Goal: Task Accomplishment & Management: Manage account settings

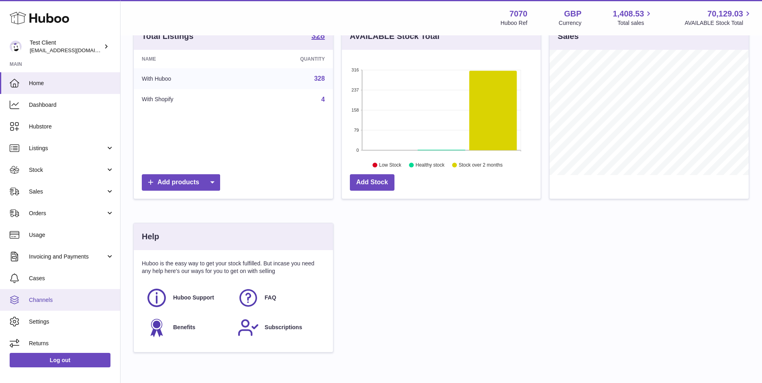
click at [57, 301] on span "Channels" at bounding box center [71, 300] width 85 height 8
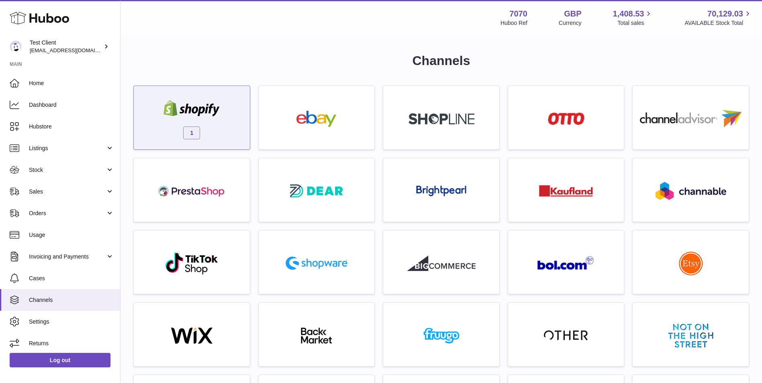
click at [235, 124] on div "1" at bounding box center [192, 119] width 108 height 51
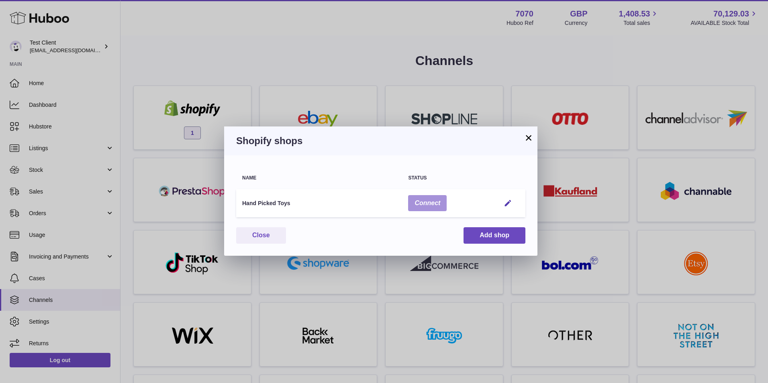
click at [424, 206] on button "Connect" at bounding box center [427, 203] width 39 height 16
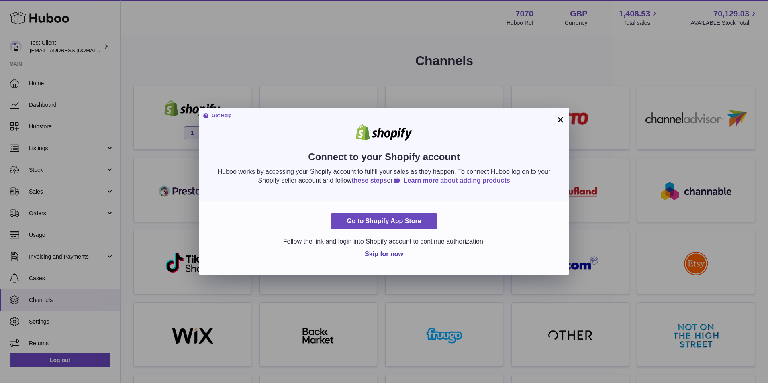
click at [560, 118] on button "×" at bounding box center [560, 120] width 10 height 10
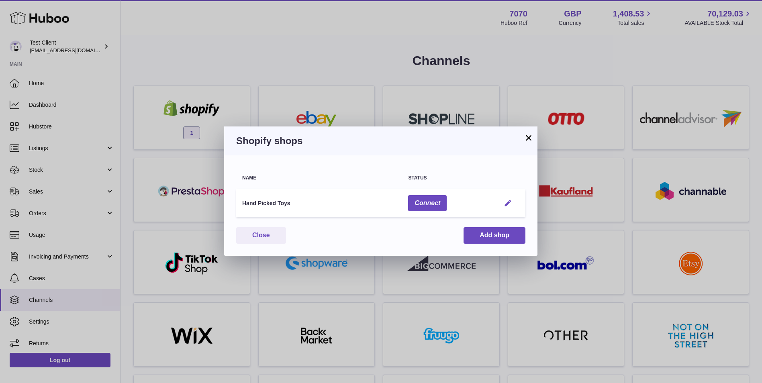
click at [507, 203] on em "button" at bounding box center [507, 203] width 8 height 8
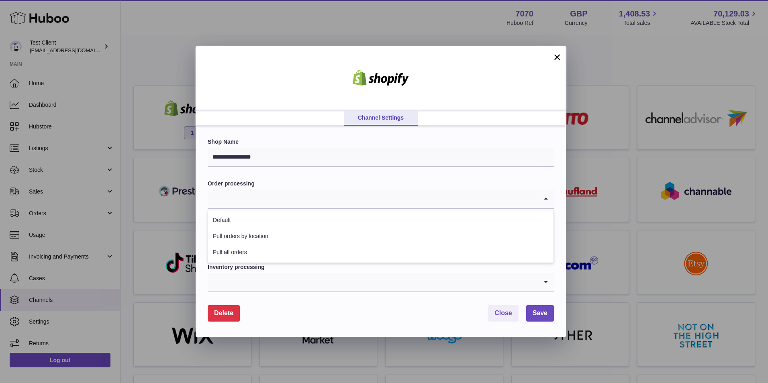
click at [245, 198] on input "Search for option" at bounding box center [373, 198] width 330 height 18
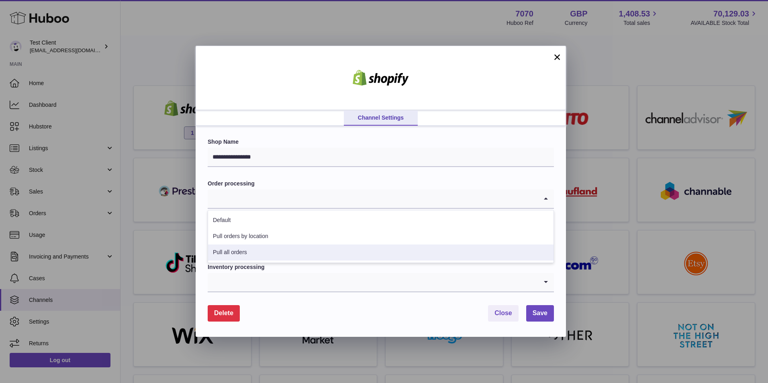
click at [249, 253] on li "Pull all orders" at bounding box center [380, 252] width 345 height 16
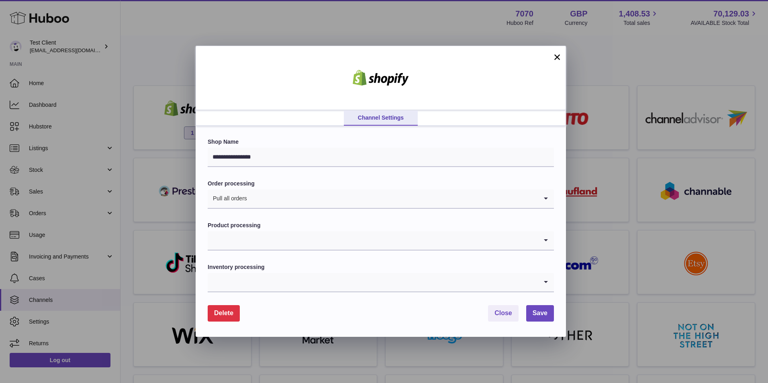
click at [263, 242] on input "Search for option" at bounding box center [373, 240] width 330 height 18
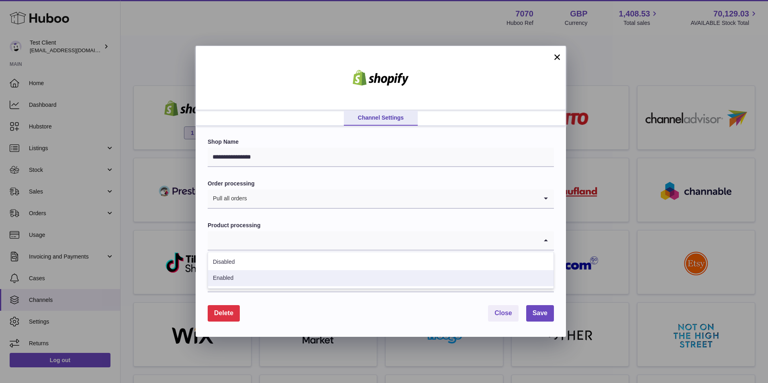
click at [270, 277] on li "Enabled" at bounding box center [380, 278] width 345 height 16
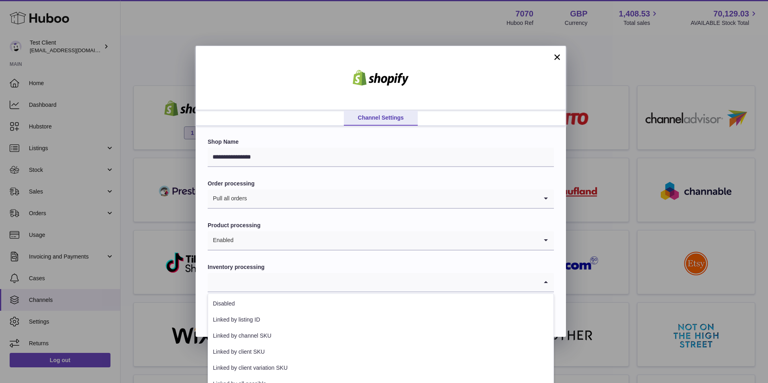
click at [291, 277] on input "Search for option" at bounding box center [373, 282] width 330 height 18
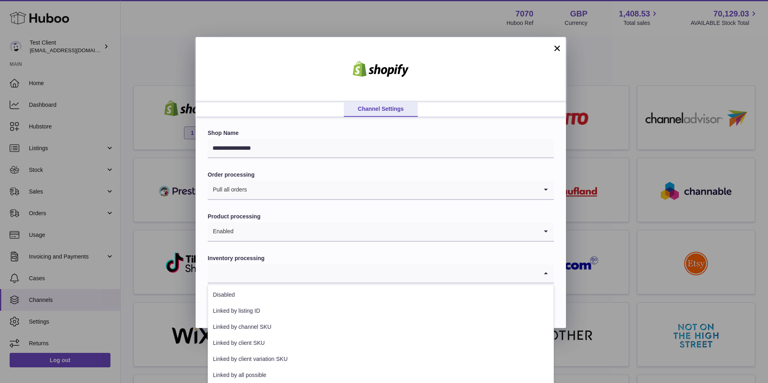
scroll to position [12, 0]
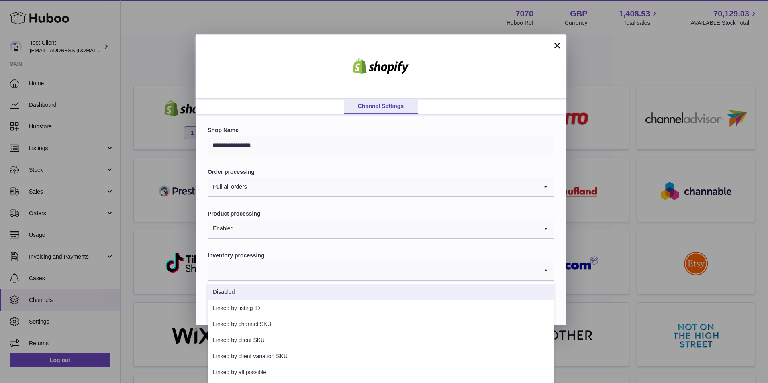
click at [355, 255] on label "Inventory processing" at bounding box center [381, 256] width 346 height 8
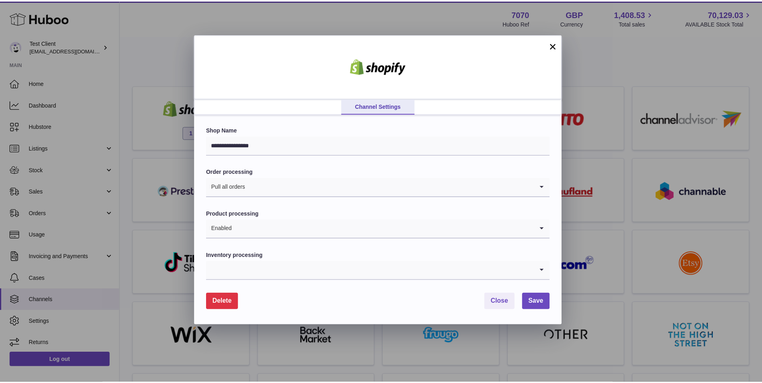
scroll to position [0, 0]
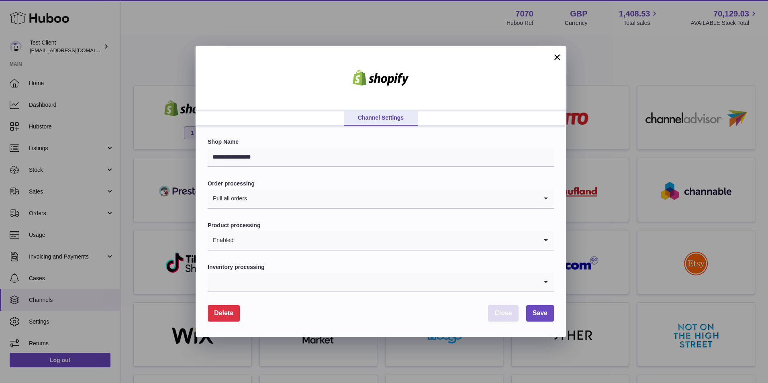
click at [502, 316] on span "Close" at bounding box center [503, 313] width 18 height 7
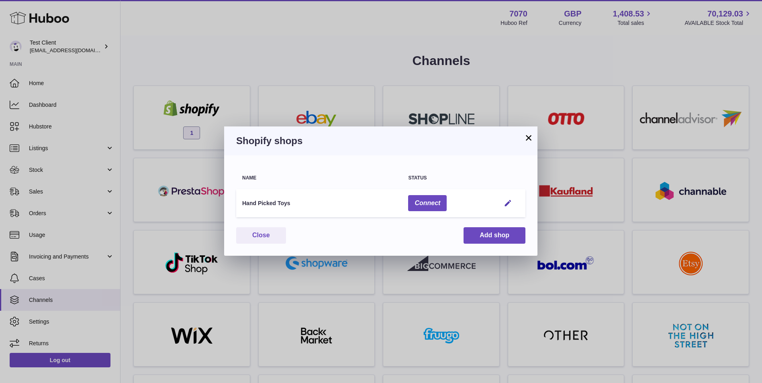
click at [528, 136] on button "×" at bounding box center [529, 138] width 10 height 10
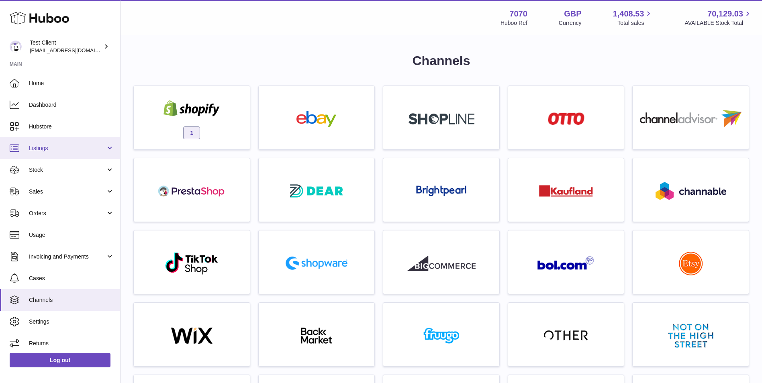
click at [51, 146] on span "Listings" at bounding box center [67, 149] width 77 height 8
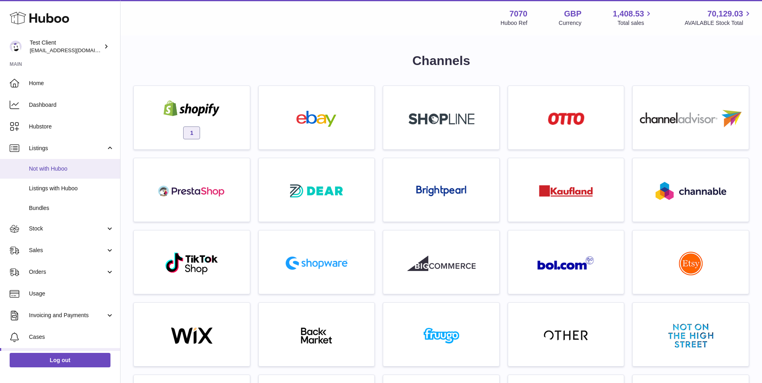
click at [53, 170] on span "Not with Huboo" at bounding box center [71, 169] width 85 height 8
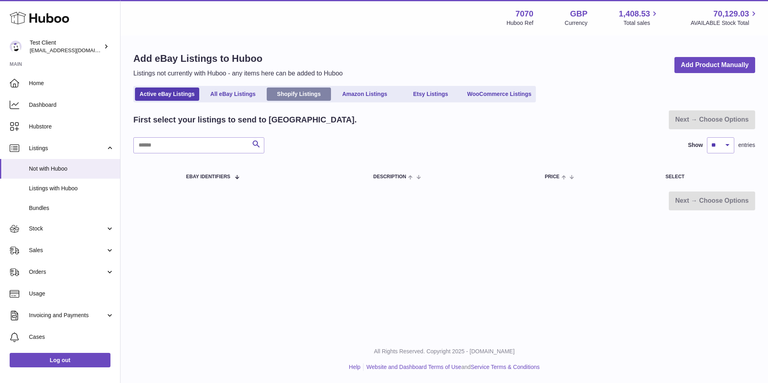
click at [307, 97] on link "Shopify Listings" at bounding box center [299, 94] width 64 height 13
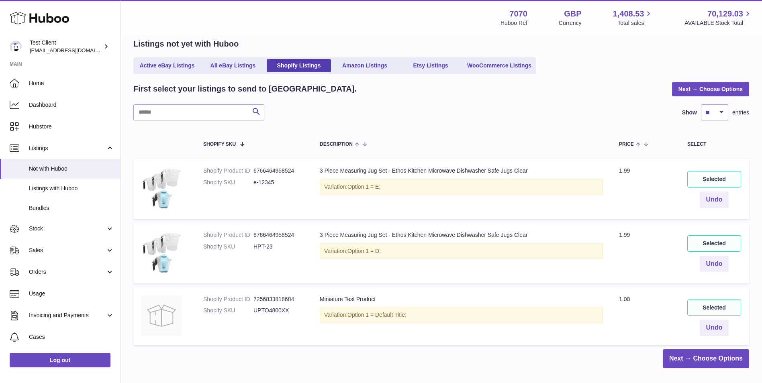
scroll to position [67, 0]
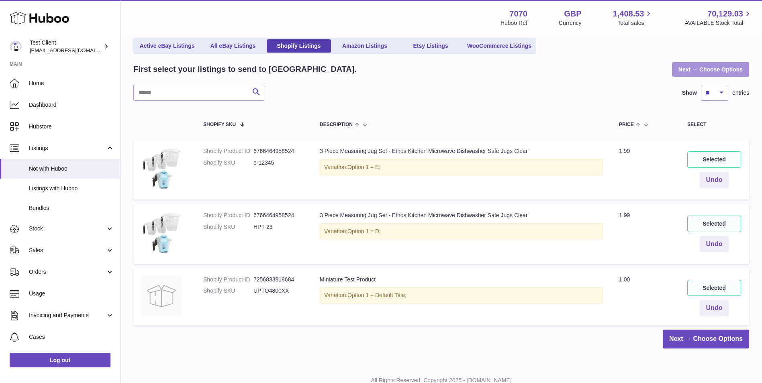
click at [685, 69] on link "Next → Choose Options" at bounding box center [710, 69] width 77 height 14
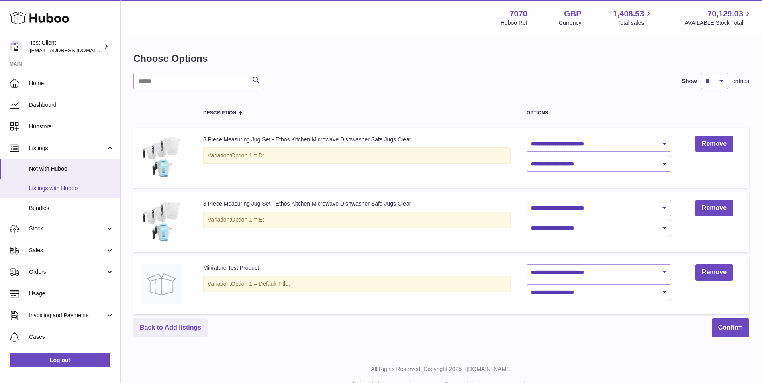
click at [39, 188] on span "Listings with Huboo" at bounding box center [71, 189] width 85 height 8
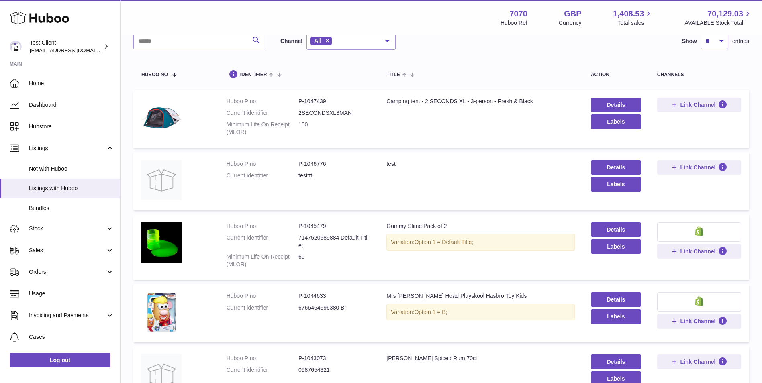
scroll to position [72, 0]
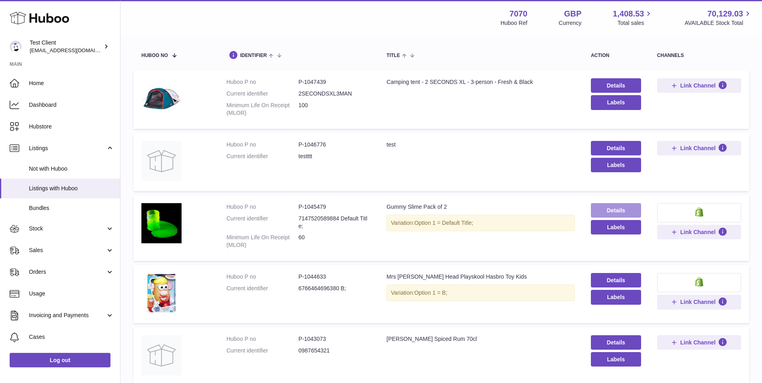
click at [615, 208] on link "Details" at bounding box center [616, 210] width 50 height 14
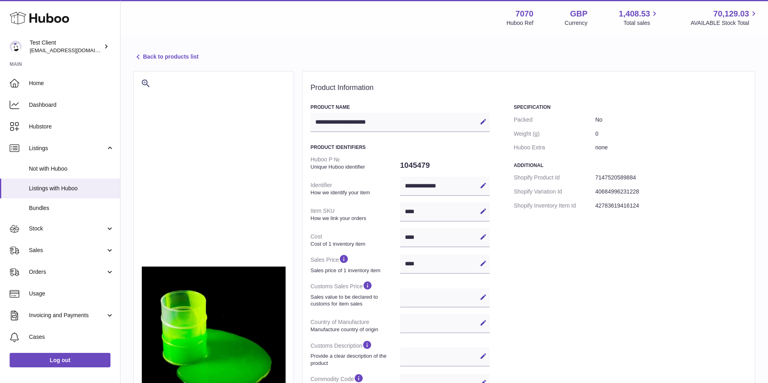
select select
select select "****"
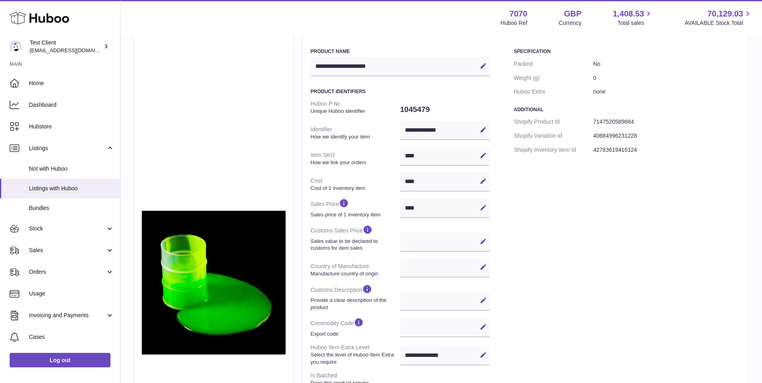
scroll to position [67, 0]
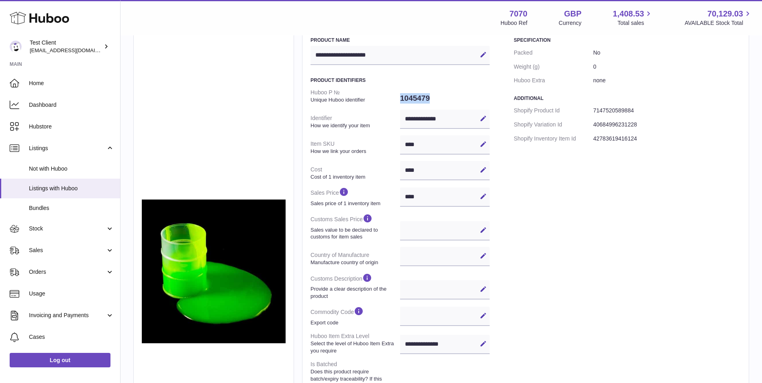
drag, startPoint x: 442, startPoint y: 98, endPoint x: 399, endPoint y: 101, distance: 43.0
click at [399, 101] on dl "**********" at bounding box center [399, 279] width 179 height 386
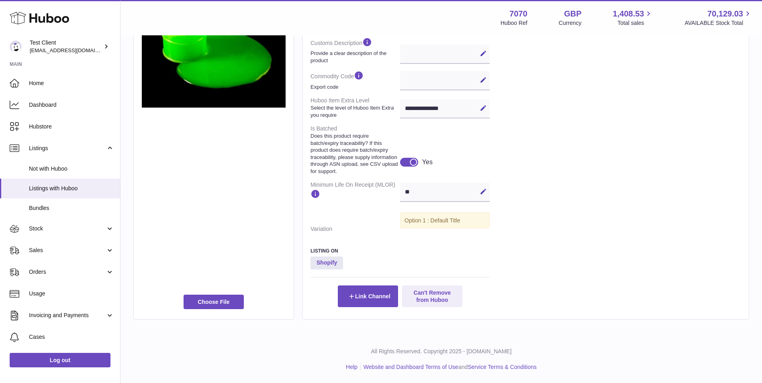
scroll to position [0, 0]
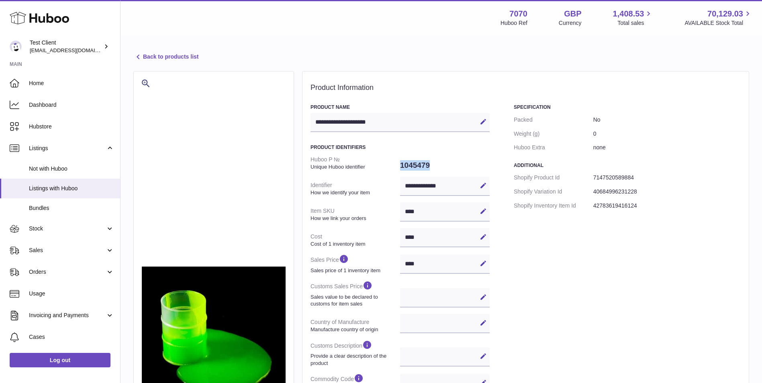
click at [150, 57] on link "Back to products list" at bounding box center [165, 57] width 65 height 10
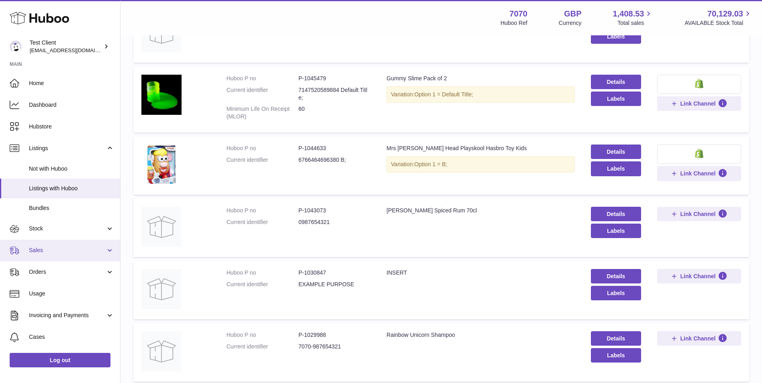
scroll to position [62, 0]
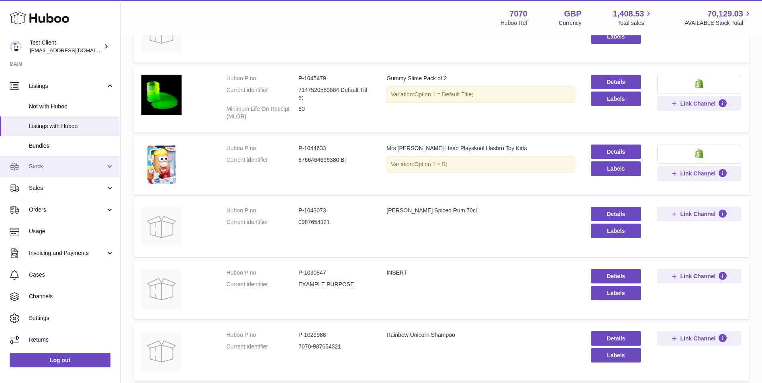
click at [66, 164] on span "Stock" at bounding box center [67, 167] width 77 height 8
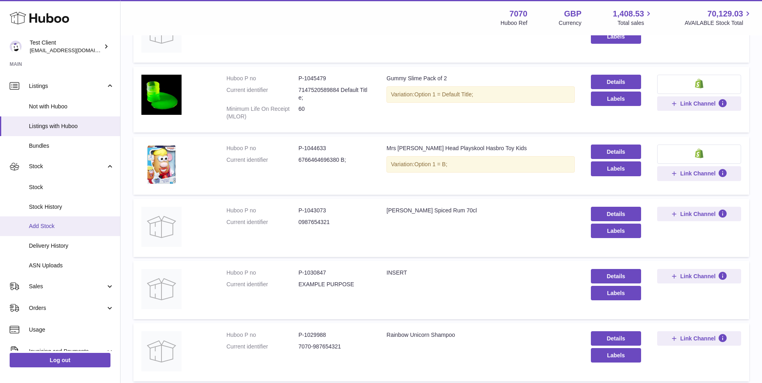
click at [72, 219] on link "Add Stock" at bounding box center [60, 226] width 120 height 20
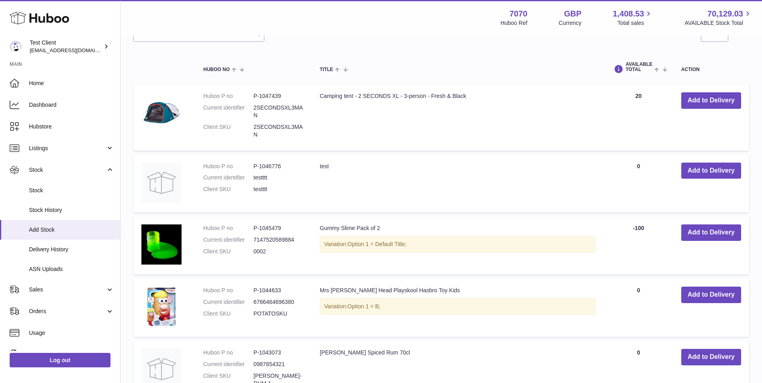
scroll to position [201, 0]
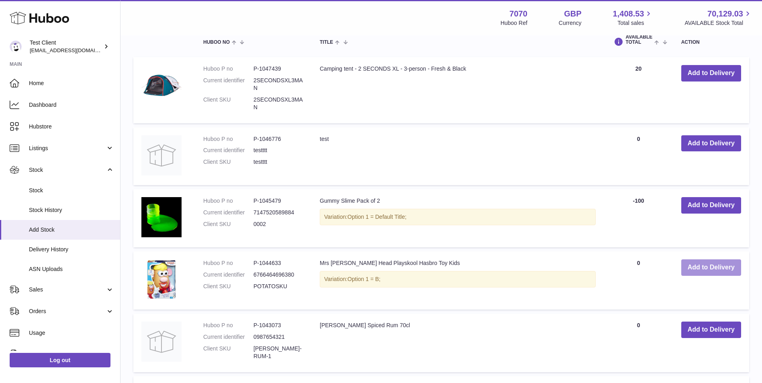
click at [704, 266] on button "Add to Delivery" at bounding box center [711, 267] width 60 height 16
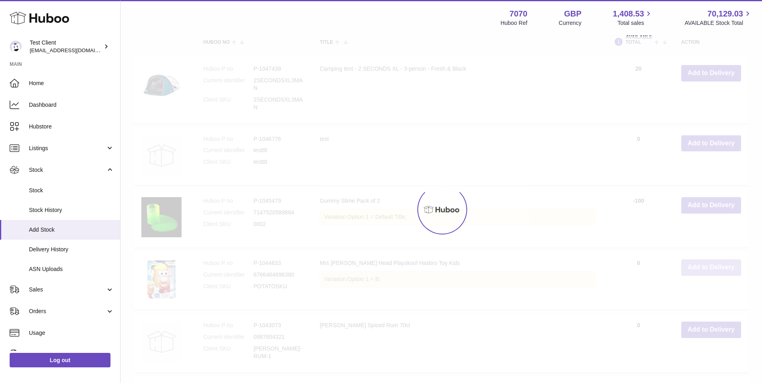
scroll to position [276, 0]
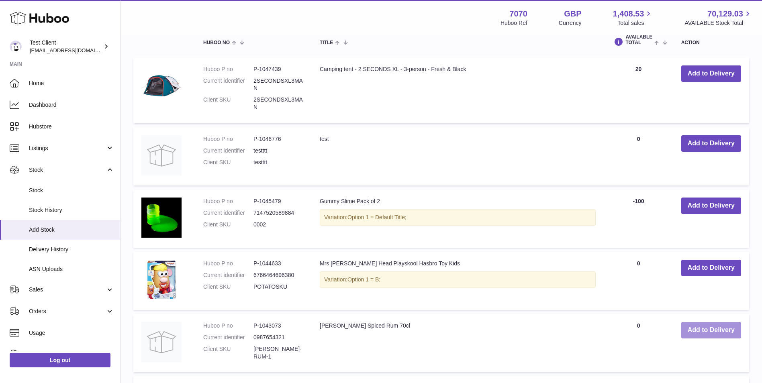
click at [709, 328] on button "Add to Delivery" at bounding box center [711, 330] width 60 height 16
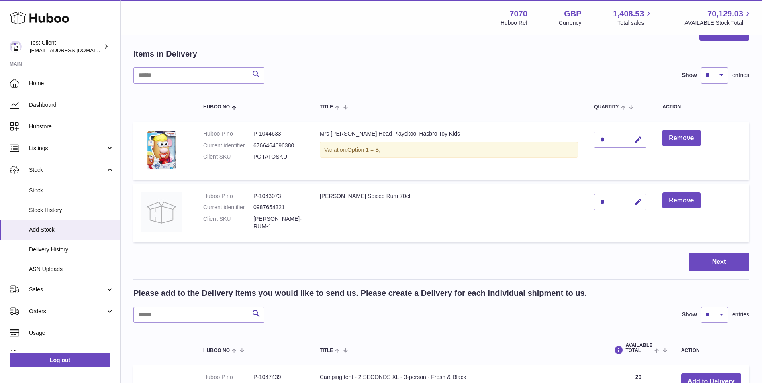
scroll to position [0, 0]
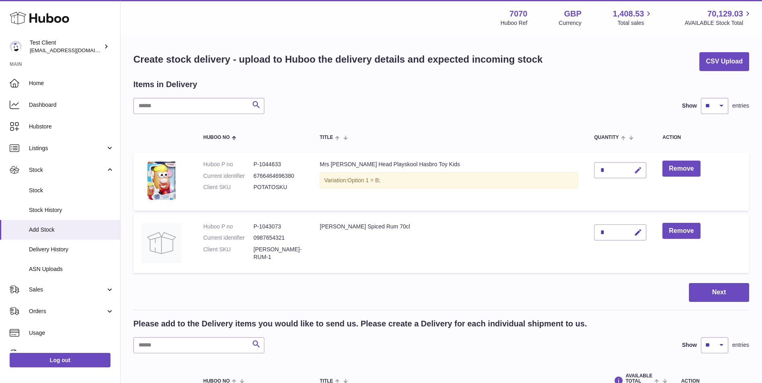
click at [634, 169] on icon "button" at bounding box center [638, 170] width 8 height 8
type input "**"
click at [634, 171] on icon "submit" at bounding box center [637, 170] width 7 height 7
click at [634, 234] on icon "button" at bounding box center [638, 232] width 8 height 8
type input "**"
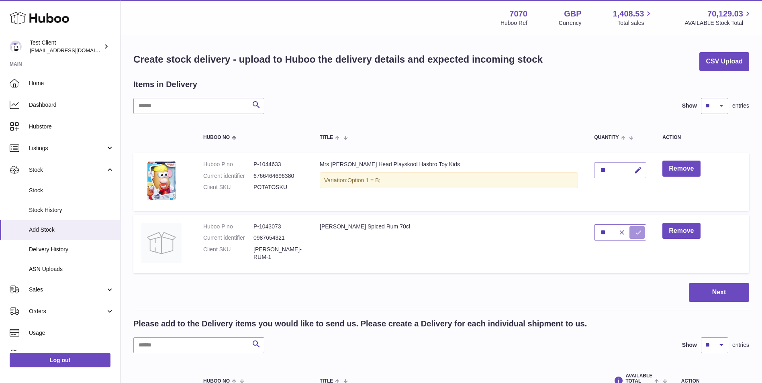
click at [629, 226] on button "submit" at bounding box center [636, 232] width 15 height 13
click at [703, 290] on button "Next" at bounding box center [719, 292] width 60 height 19
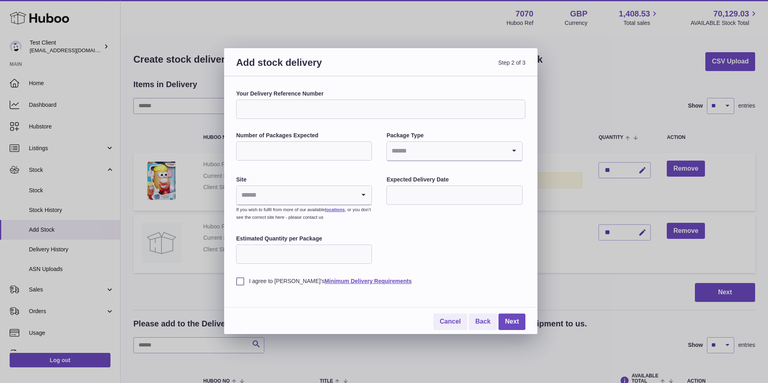
click at [326, 112] on input "Your Delivery Reference Number" at bounding box center [380, 109] width 289 height 19
type input "**********"
click at [358, 146] on input "Number of Packages Expected" at bounding box center [304, 150] width 136 height 19
type input "***"
click at [479, 149] on input "Search for option" at bounding box center [446, 151] width 119 height 18
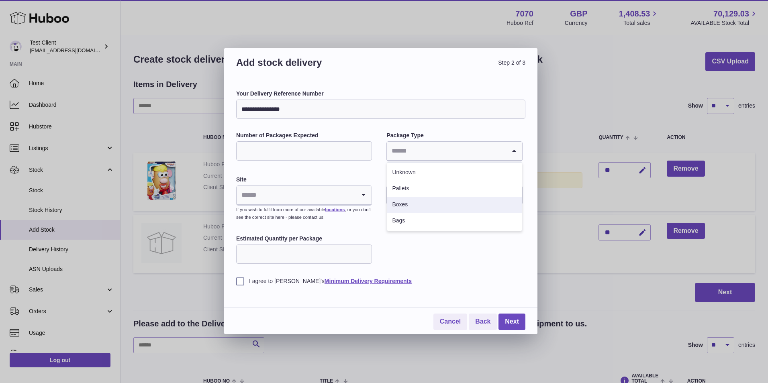
click at [401, 205] on li "Boxes" at bounding box center [454, 205] width 134 height 16
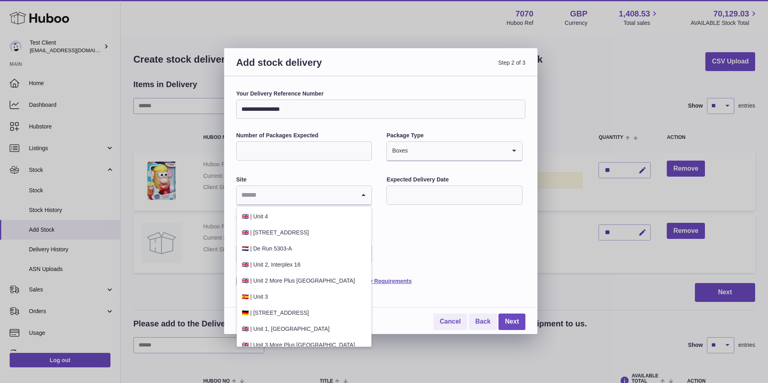
click at [361, 193] on icon "Search for option" at bounding box center [363, 195] width 16 height 18
click at [275, 281] on li "🇬🇧 | Unit 2 More Plus Central Park" at bounding box center [304, 281] width 134 height 16
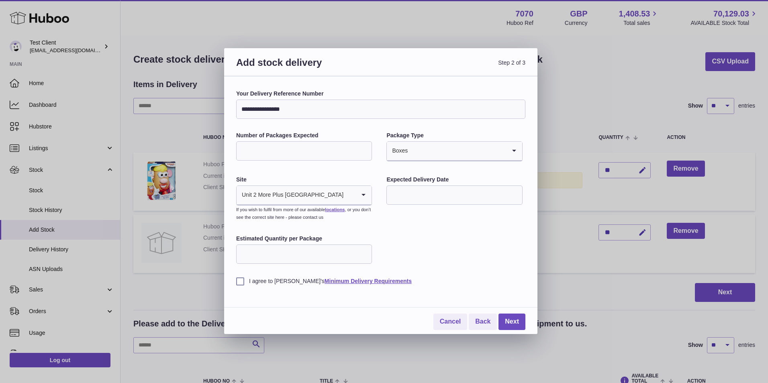
click at [449, 196] on input "text" at bounding box center [454, 194] width 136 height 19
click at [522, 238] on div "**********" at bounding box center [380, 187] width 289 height 195
click at [497, 202] on input "text" at bounding box center [454, 194] width 136 height 19
click at [460, 275] on span "19" at bounding box center [463, 278] width 14 height 14
type input "**********"
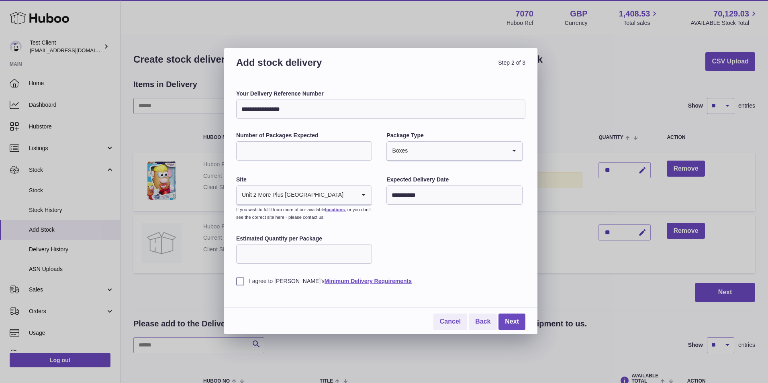
click at [336, 256] on input "Estimated Quantity per Package" at bounding box center [304, 253] width 136 height 19
type input "*"
click at [361, 253] on input "*" at bounding box center [304, 253] width 136 height 19
type input "**"
click at [240, 281] on label "I agree to Huboo's Minimum Delivery Requirements" at bounding box center [380, 281] width 289 height 8
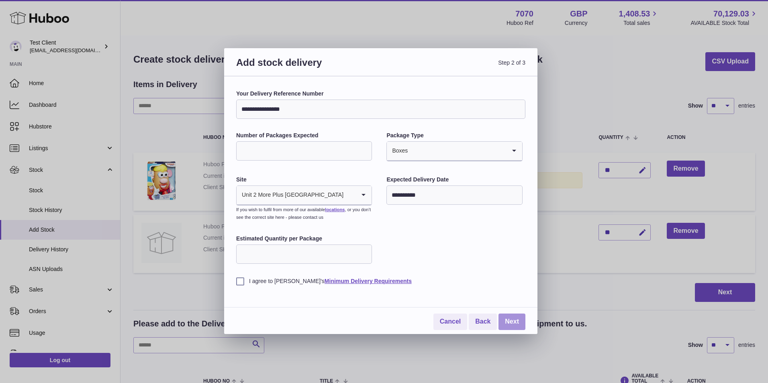
click at [513, 321] on link "Next" at bounding box center [511, 322] width 27 height 16
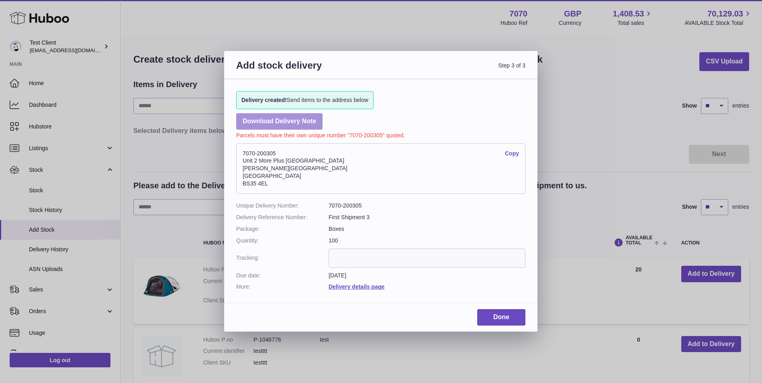
click at [293, 121] on link "Download Delivery Note" at bounding box center [279, 121] width 86 height 16
click at [395, 258] on input "text" at bounding box center [426, 258] width 197 height 19
click at [510, 318] on link "Done" at bounding box center [501, 317] width 48 height 16
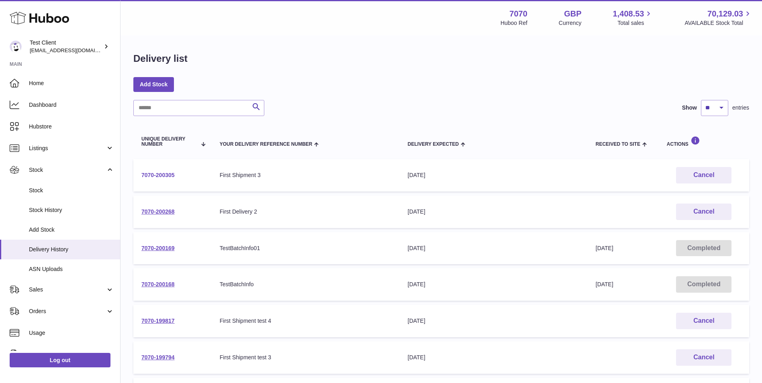
click at [161, 173] on link "7070-200305" at bounding box center [157, 175] width 33 height 6
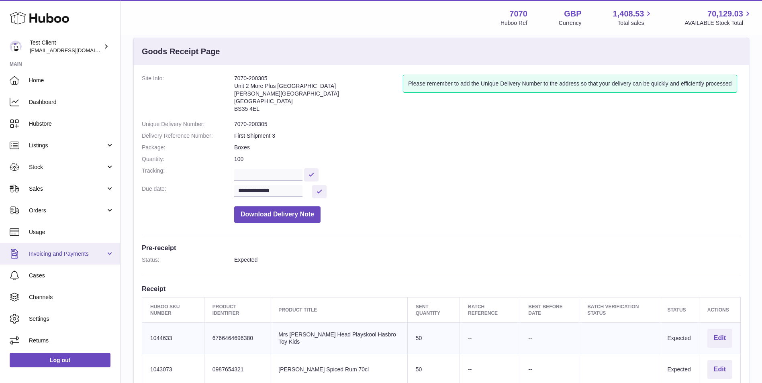
scroll to position [3, 0]
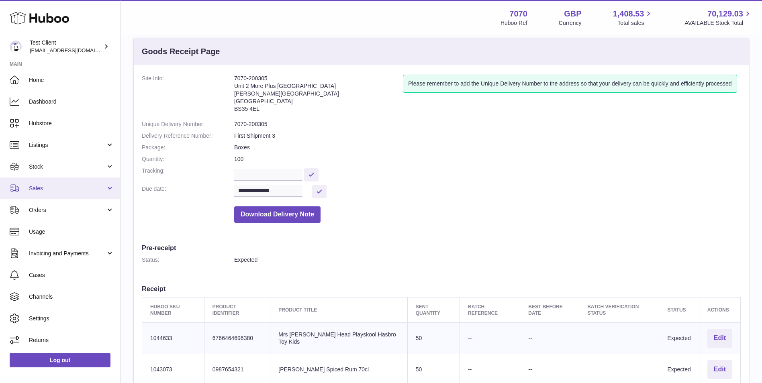
click at [83, 189] on span "Sales" at bounding box center [67, 189] width 77 height 8
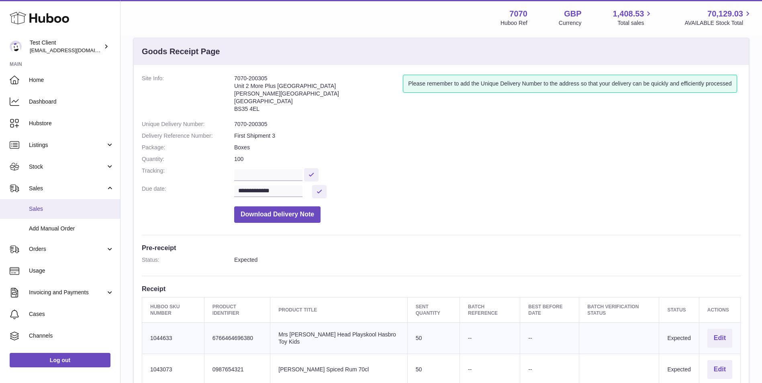
click at [66, 208] on span "Sales" at bounding box center [71, 209] width 85 height 8
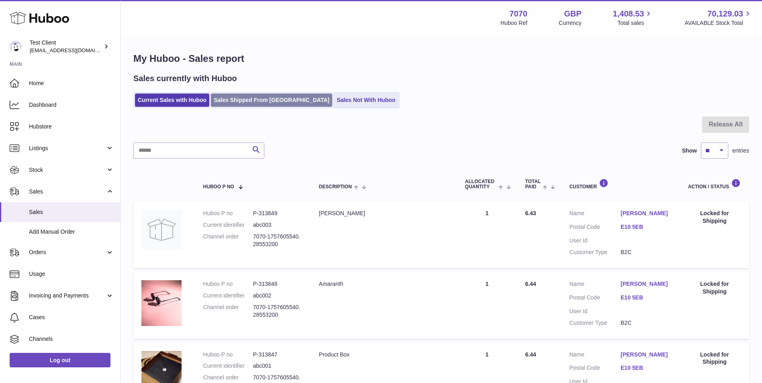
click at [265, 102] on link "Sales Shipped From [GEOGRAPHIC_DATA]" at bounding box center [271, 100] width 121 height 13
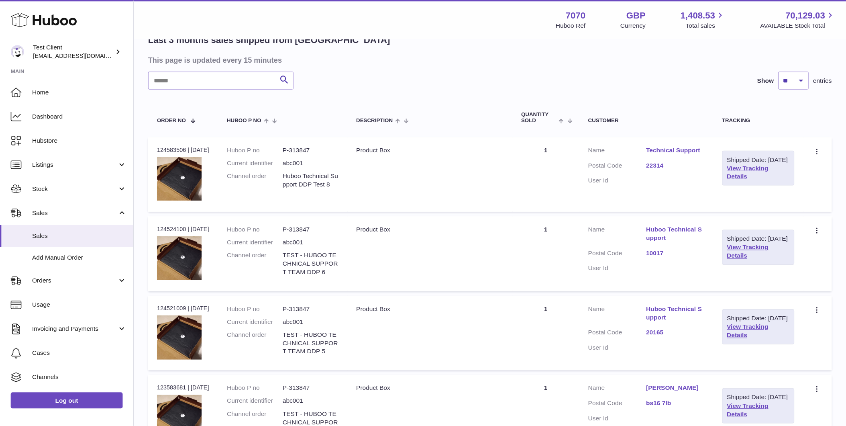
scroll to position [67, 0]
